Goal: Task Accomplishment & Management: Use online tool/utility

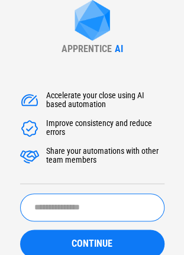
click at [78, 194] on input "text" at bounding box center [92, 208] width 144 height 28
drag, startPoint x: 78, startPoint y: 187, endPoint x: 86, endPoint y: 202, distance: 17.0
click at [78, 187] on div "Accelerate your close using AI based automation Improve consistency and reduce …" at bounding box center [92, 199] width 144 height 242
click at [86, 202] on input "text" at bounding box center [92, 208] width 144 height 28
type input "******"
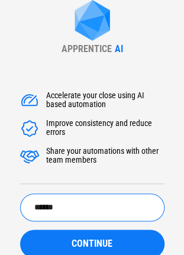
click at [20, 230] on button "CONTINUE" at bounding box center [92, 244] width 144 height 28
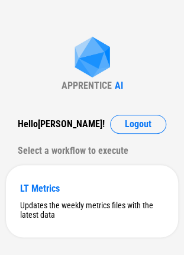
click at [124, 114] on div "APPRENTICE AI Hello Brian ! Logout Select a workflow to execute LT Metrics Upda…" at bounding box center [92, 137] width 184 height 274
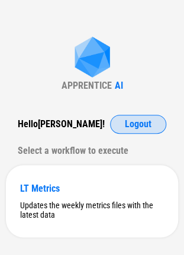
click at [127, 123] on span "Logout" at bounding box center [138, 124] width 27 height 9
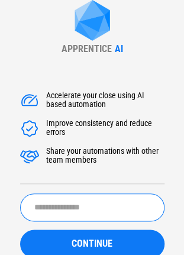
click at [102, 205] on input "text" at bounding box center [92, 208] width 144 height 28
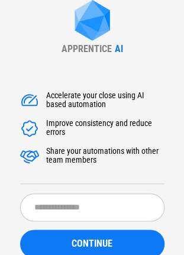
click at [123, 89] on div "Accelerate your close using AI based automation Improve consistency and reduce …" at bounding box center [92, 199] width 144 height 242
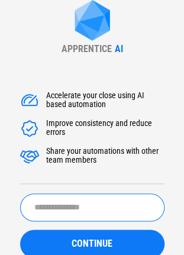
click at [85, 194] on input "text" at bounding box center [92, 208] width 144 height 28
type input "******"
click at [20, 230] on button "CONTINUE" at bounding box center [92, 244] width 144 height 28
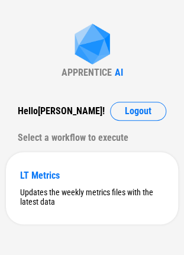
scroll to position [20, 0]
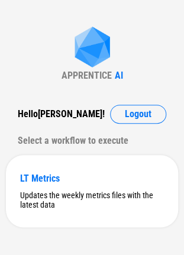
scroll to position [20, 0]
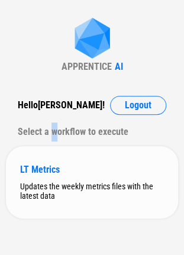
drag, startPoint x: 68, startPoint y: 125, endPoint x: 57, endPoint y: 146, distance: 23.3
click at [54, 123] on div "Select a workflow to execute" at bounding box center [92, 132] width 149 height 19
click at [56, 152] on div "LT Metrics Updates the weekly metrics files with the latest data" at bounding box center [92, 182] width 172 height 72
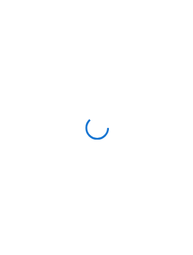
scroll to position [0, 0]
click at [11, 4] on div at bounding box center [96, 127] width 193 height 255
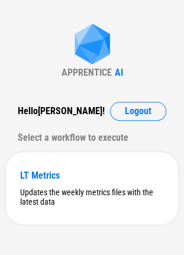
scroll to position [20, 0]
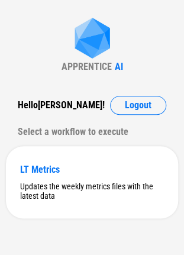
drag, startPoint x: 85, startPoint y: 49, endPoint x: 65, endPoint y: 92, distance: 47.7
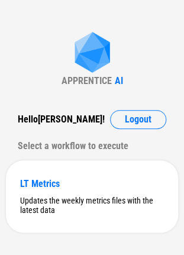
scroll to position [20, 0]
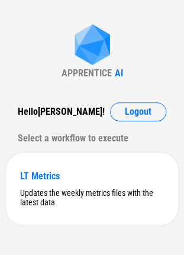
scroll to position [20, 0]
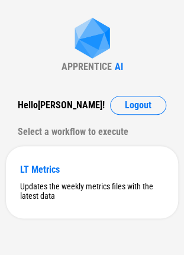
click at [52, 97] on div "Hello [PERSON_NAME] !" at bounding box center [61, 105] width 87 height 19
click at [147, 121] on div "Hello [PERSON_NAME] ! Logout Select a workflow to execute" at bounding box center [92, 119] width 172 height 46
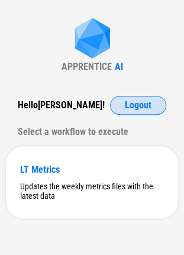
click at [152, 107] on button "Logout" at bounding box center [138, 105] width 56 height 19
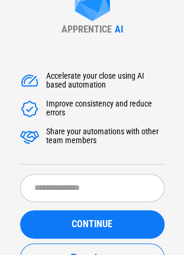
scroll to position [0, 0]
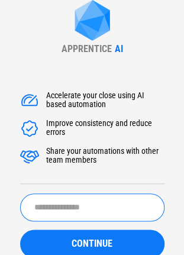
click at [54, 207] on input "text" at bounding box center [92, 208] width 144 height 28
type input "**********"
drag, startPoint x: 94, startPoint y: 220, endPoint x: 94, endPoint y: 227, distance: 7.1
click at [94, 221] on input "**********" at bounding box center [92, 208] width 144 height 28
click at [94, 227] on form "**********" at bounding box center [92, 257] width 144 height 127
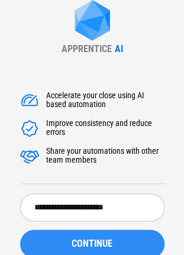
click at [93, 234] on button "CONTINUE" at bounding box center [92, 244] width 144 height 28
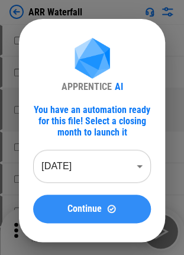
click at [90, 205] on span "Continue" at bounding box center [84, 208] width 34 height 9
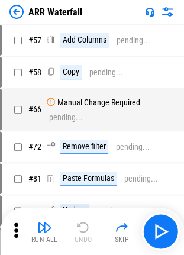
click at [18, 14] on img at bounding box center [16, 12] width 14 height 14
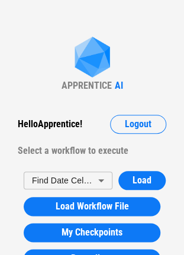
click at [121, 140] on div "Hello Apprentice ! Logout Select a workflow to execute" at bounding box center [92, 138] width 172 height 46
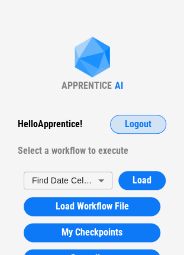
click at [130, 133] on button "Logout" at bounding box center [138, 124] width 56 height 19
click at [136, 123] on span "Logout" at bounding box center [138, 124] width 27 height 9
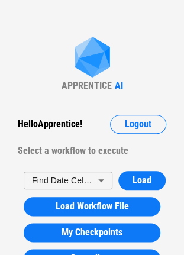
click at [78, 72] on img at bounding box center [92, 58] width 47 height 43
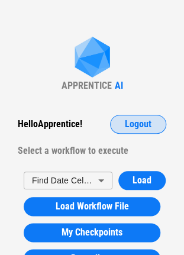
click at [127, 128] on span "Logout" at bounding box center [138, 124] width 27 height 9
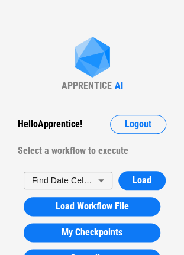
drag, startPoint x: 90, startPoint y: 92, endPoint x: 81, endPoint y: 83, distance: 13.4
click at [81, 83] on div "APPRENTICE" at bounding box center [87, 85] width 50 height 11
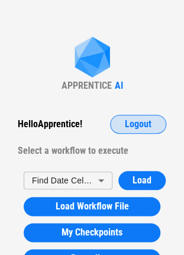
click at [126, 120] on span "Logout" at bounding box center [138, 124] width 27 height 9
click at [127, 120] on span "Logout" at bounding box center [138, 124] width 27 height 9
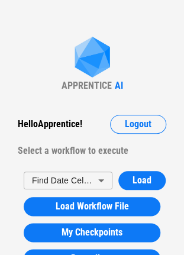
drag, startPoint x: 115, startPoint y: 101, endPoint x: 111, endPoint y: 77, distance: 24.0
click at [111, 77] on img at bounding box center [92, 58] width 47 height 43
click at [111, 78] on img at bounding box center [92, 58] width 47 height 43
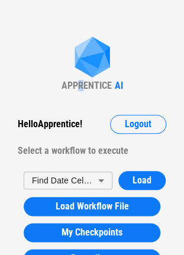
click at [84, 88] on div "APPRENTICE" at bounding box center [87, 85] width 50 height 11
click at [112, 115] on div "Hello Apprentice ! Logout" at bounding box center [92, 124] width 149 height 19
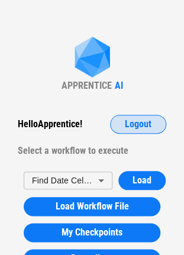
click at [133, 126] on span "Logout" at bounding box center [138, 124] width 27 height 9
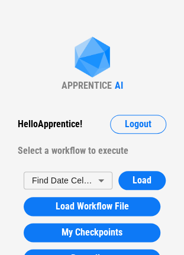
click at [99, 141] on div "Select a workflow to execute" at bounding box center [92, 150] width 149 height 19
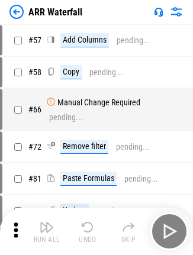
click at [14, 7] on img at bounding box center [16, 12] width 14 height 14
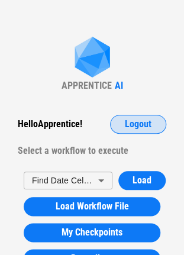
click at [146, 126] on span "Logout" at bounding box center [138, 124] width 27 height 9
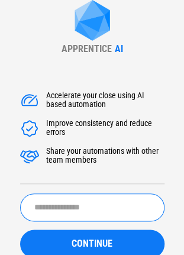
click at [92, 207] on input "text" at bounding box center [92, 208] width 144 height 28
type input "******"
click at [20, 230] on button "CONTINUE" at bounding box center [92, 244] width 144 height 28
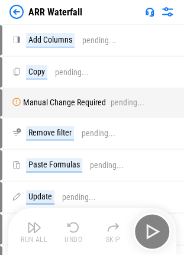
click at [21, 17] on img at bounding box center [16, 12] width 14 height 14
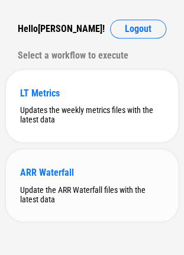
scroll to position [100, 0]
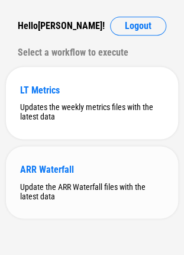
click at [97, 177] on div "ARR Waterfall Update the ARR Waterfall files with the latest data" at bounding box center [92, 182] width 172 height 72
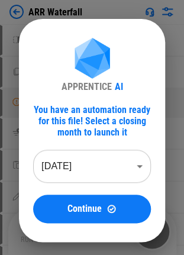
click at [80, 174] on body "ARR Waterfall Add Columns pending... Copy pending... Manual Change Required pen…" at bounding box center [92, 127] width 184 height 255
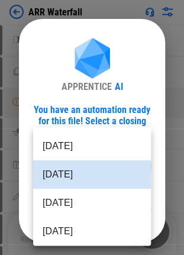
click at [73, 208] on li "Aug 2025" at bounding box center [92, 203] width 118 height 28
type input "********"
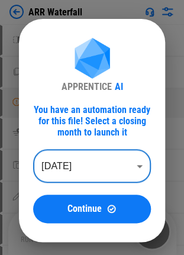
click at [94, 199] on button "Continue" at bounding box center [92, 209] width 118 height 28
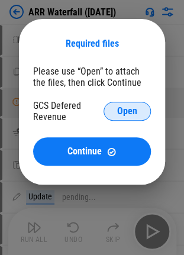
click at [128, 116] on span "Open" at bounding box center [127, 111] width 20 height 9
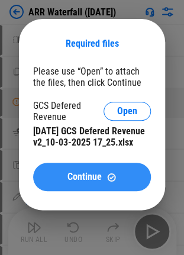
click at [112, 182] on button "Continue" at bounding box center [92, 177] width 118 height 28
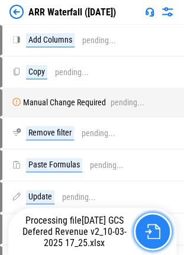
click at [149, 229] on img "button" at bounding box center [152, 231] width 15 height 15
click at [152, 232] on img "button" at bounding box center [152, 231] width 15 height 15
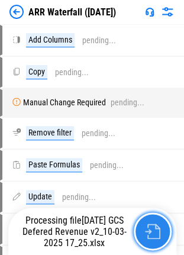
click at [155, 246] on button "button" at bounding box center [153, 232] width 38 height 38
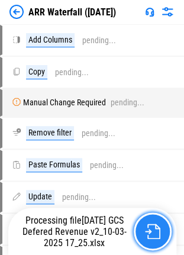
click at [145, 226] on img "button" at bounding box center [152, 231] width 15 height 15
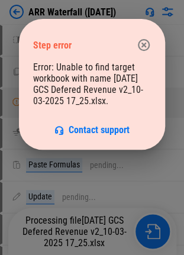
click at [138, 32] on div "Step error" at bounding box center [92, 44] width 118 height 33
click at [142, 44] on icon "button" at bounding box center [144, 45] width 12 height 12
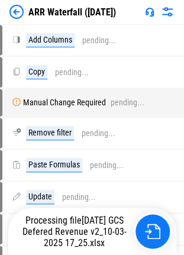
click at [2, 17] on div "ARR Waterfall (Aug 25)" at bounding box center [92, 12] width 184 height 24
click at [11, 13] on img at bounding box center [16, 12] width 14 height 14
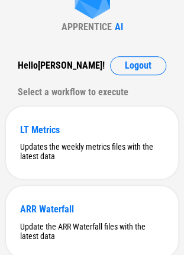
scroll to position [41, 0]
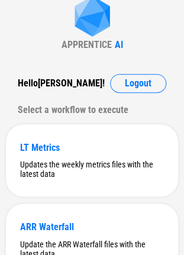
click at [104, 201] on div "LT Metrics Updates the weekly metrics files with the latest data ARR Waterfall …" at bounding box center [92, 200] width 172 height 152
click at [98, 220] on div "ARR Waterfall Update the ARR Waterfall files with the latest data" at bounding box center [92, 240] width 172 height 72
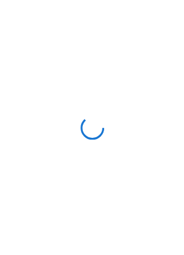
scroll to position [0, 0]
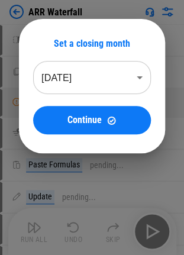
click at [121, 78] on body "ARR Waterfall Add Columns pending... Copy pending... Manual Change Required pen…" at bounding box center [92, 127] width 184 height 255
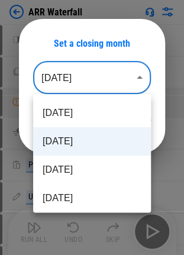
click at [34, 173] on li "Aug 2025" at bounding box center [92, 170] width 118 height 28
type input "********"
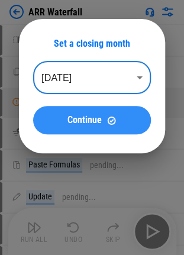
click at [72, 130] on button "Continue" at bounding box center [92, 120] width 118 height 28
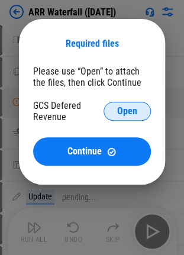
click at [112, 115] on button "Open" at bounding box center [127, 111] width 47 height 19
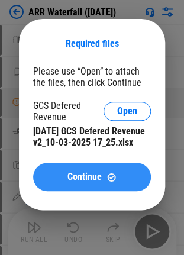
click at [88, 184] on button "Continue" at bounding box center [92, 177] width 118 height 28
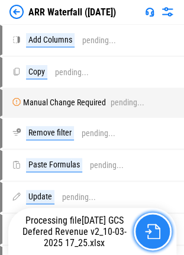
click at [160, 236] on button "button" at bounding box center [153, 232] width 38 height 38
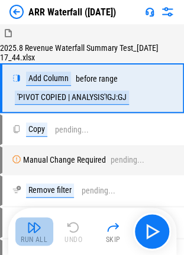
click at [32, 233] on img "button" at bounding box center [34, 227] width 14 height 14
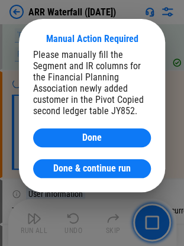
scroll to position [2731, 0]
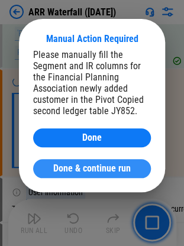
click at [65, 178] on button "Done & continue run" at bounding box center [92, 168] width 118 height 19
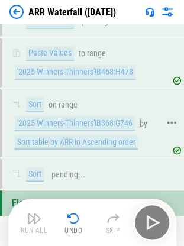
scroll to position [5157, 0]
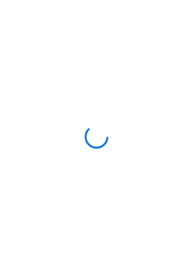
click at [65, 127] on div at bounding box center [96, 136] width 193 height 273
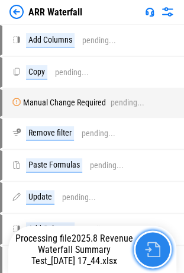
click at [153, 246] on img "button" at bounding box center [152, 249] width 15 height 15
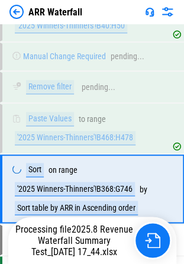
scroll to position [5101, 0]
